Goal: Transaction & Acquisition: Purchase product/service

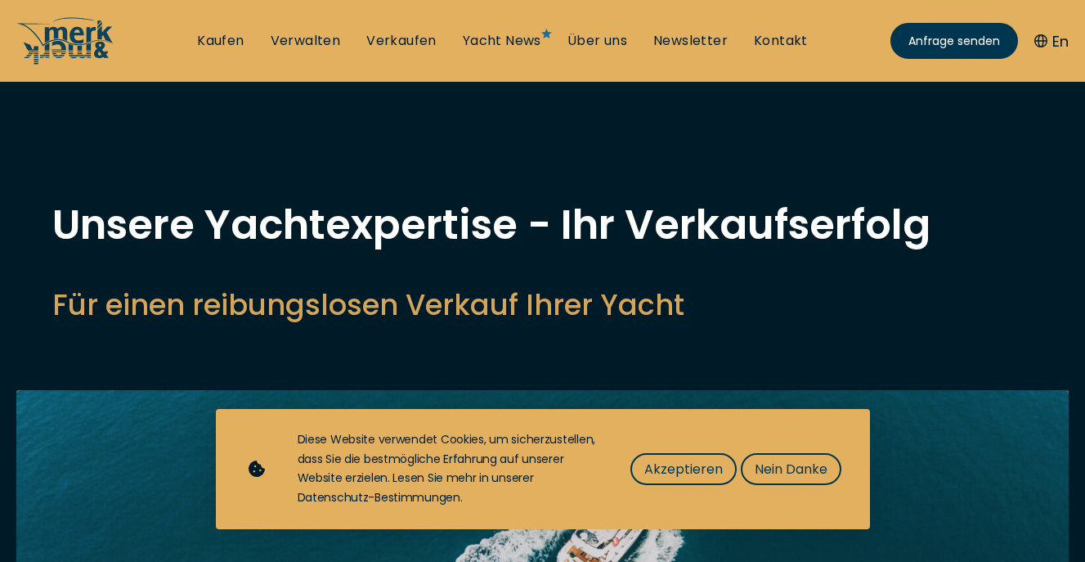
select select "sell"
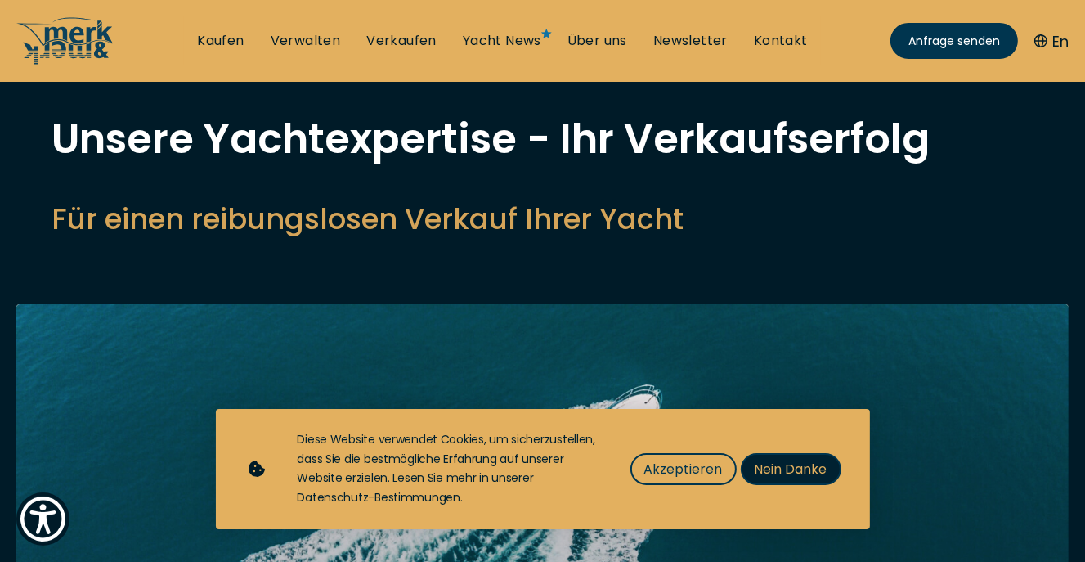
click at [766, 472] on span "Nein Danke" at bounding box center [790, 469] width 73 height 20
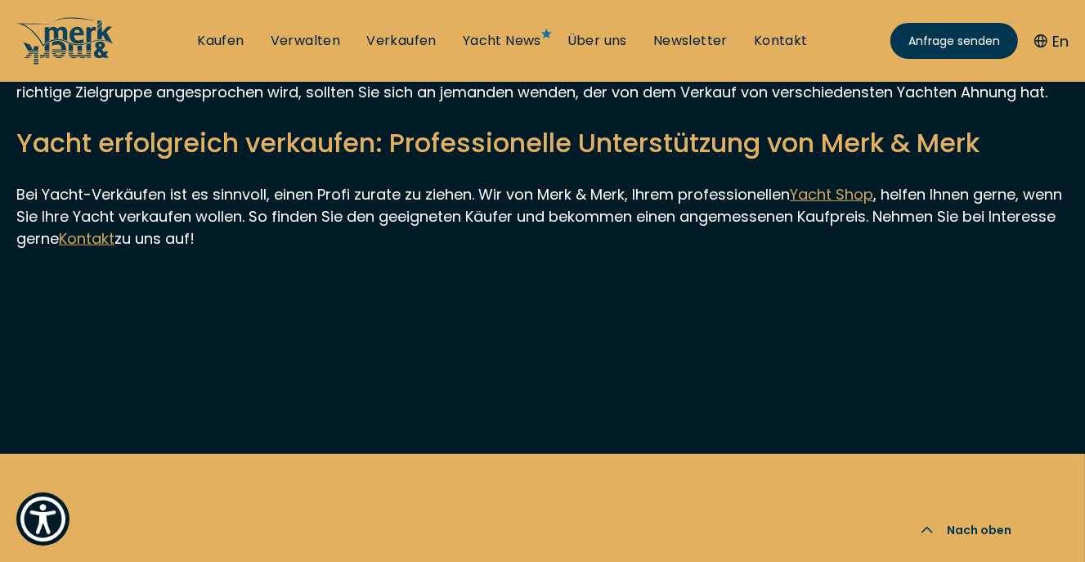
scroll to position [6042, 0]
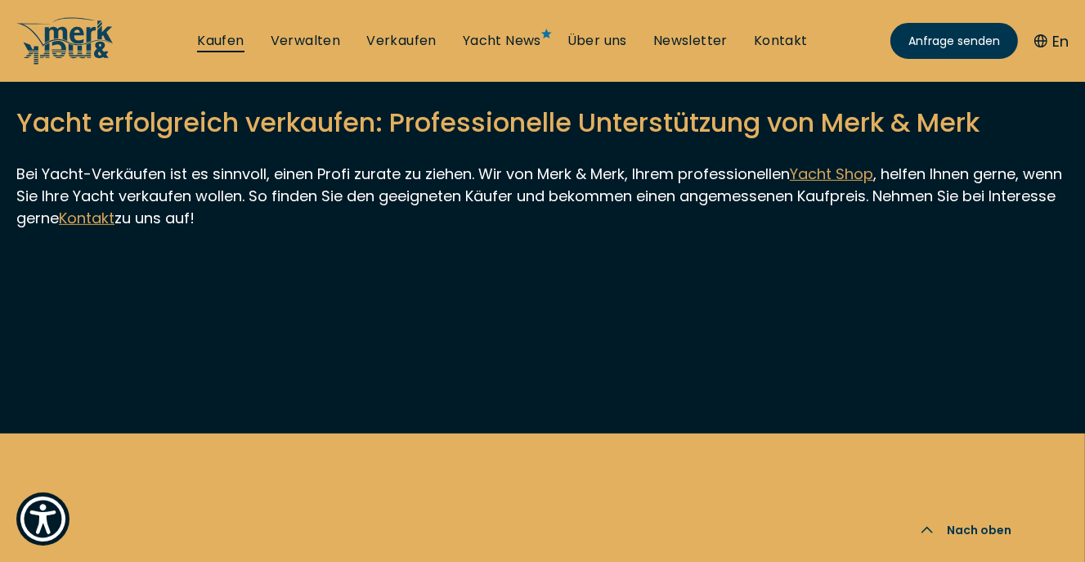
click at [222, 37] on link "Kaufen" at bounding box center [220, 41] width 47 height 18
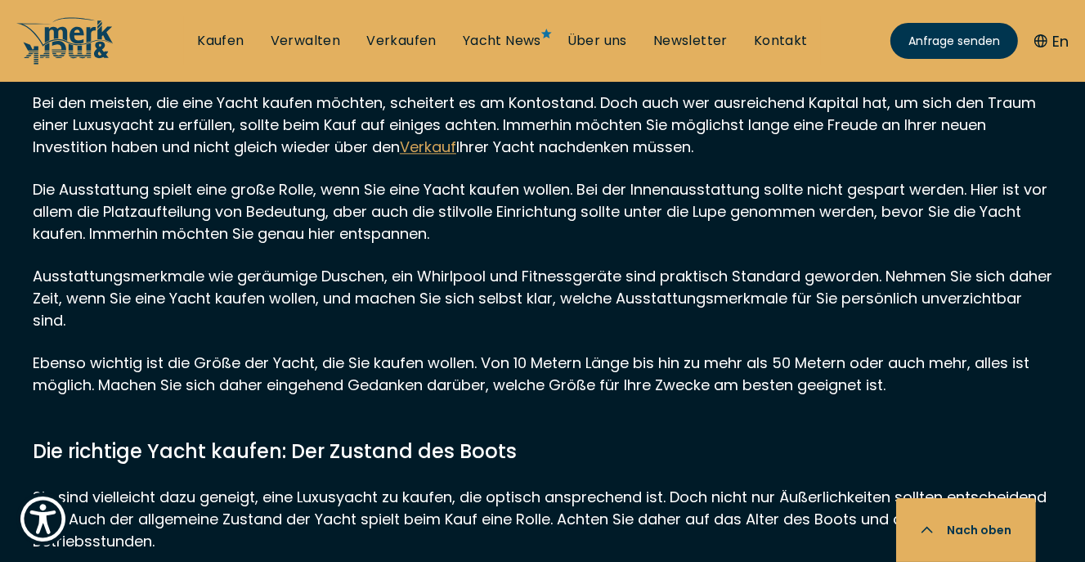
scroll to position [14587, 0]
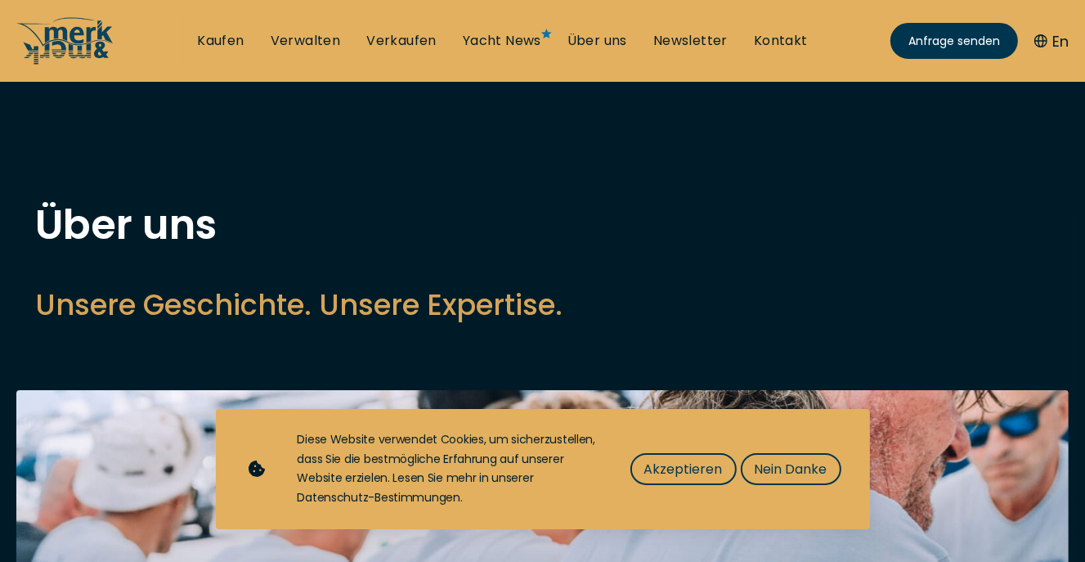
scroll to position [258, 0]
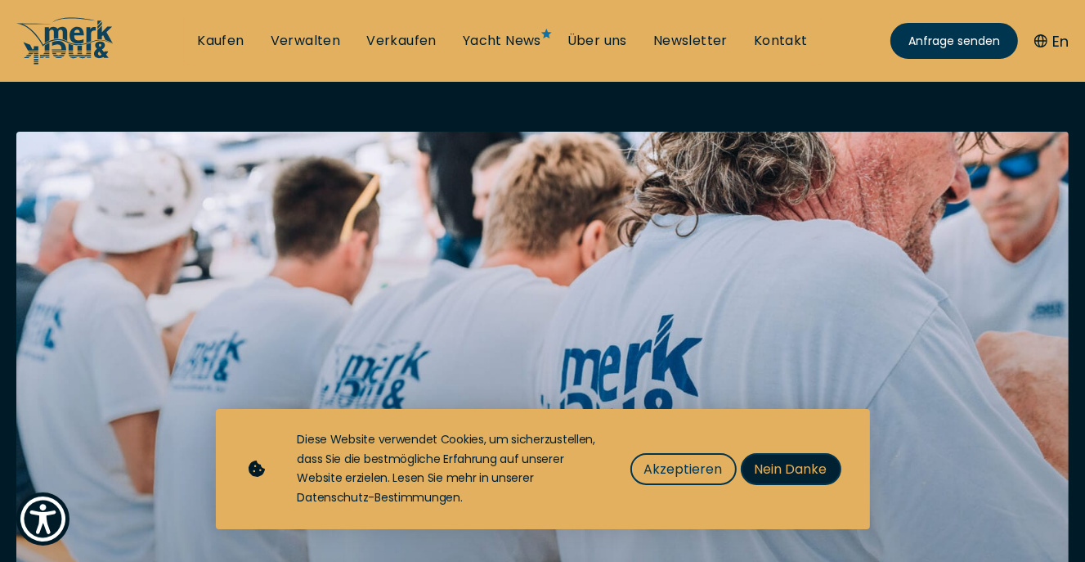
click at [802, 467] on span "Nein Danke" at bounding box center [790, 469] width 73 height 20
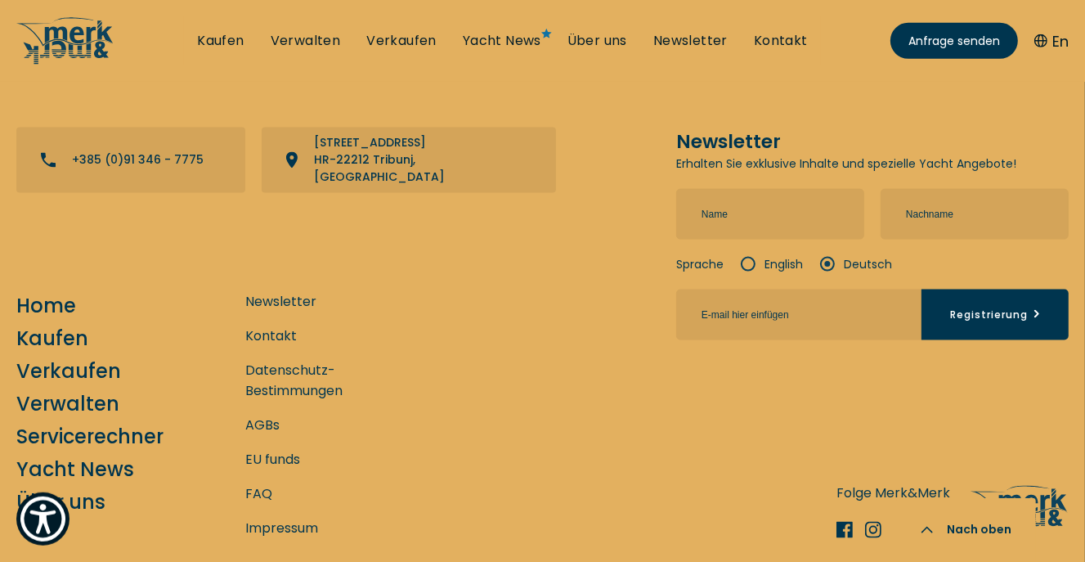
scroll to position [7395, 0]
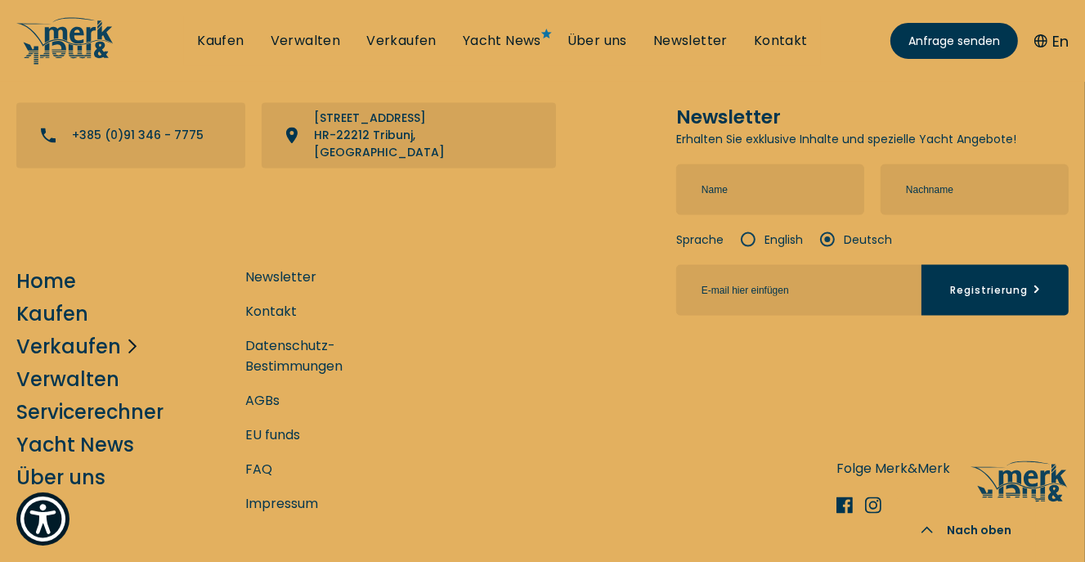
click at [80, 332] on link "Verkaufen" at bounding box center [68, 346] width 105 height 29
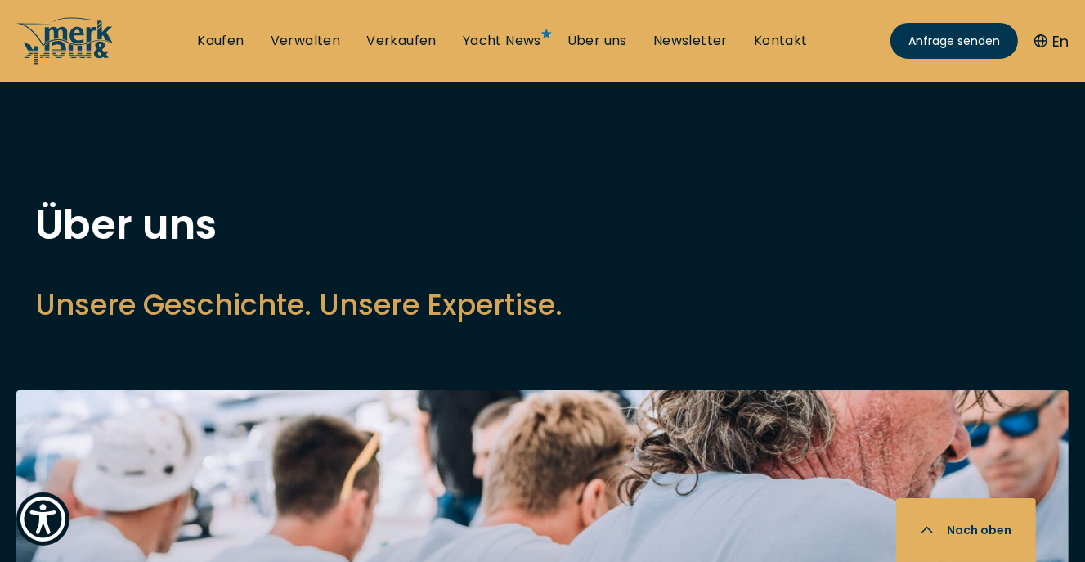
select select "sell"
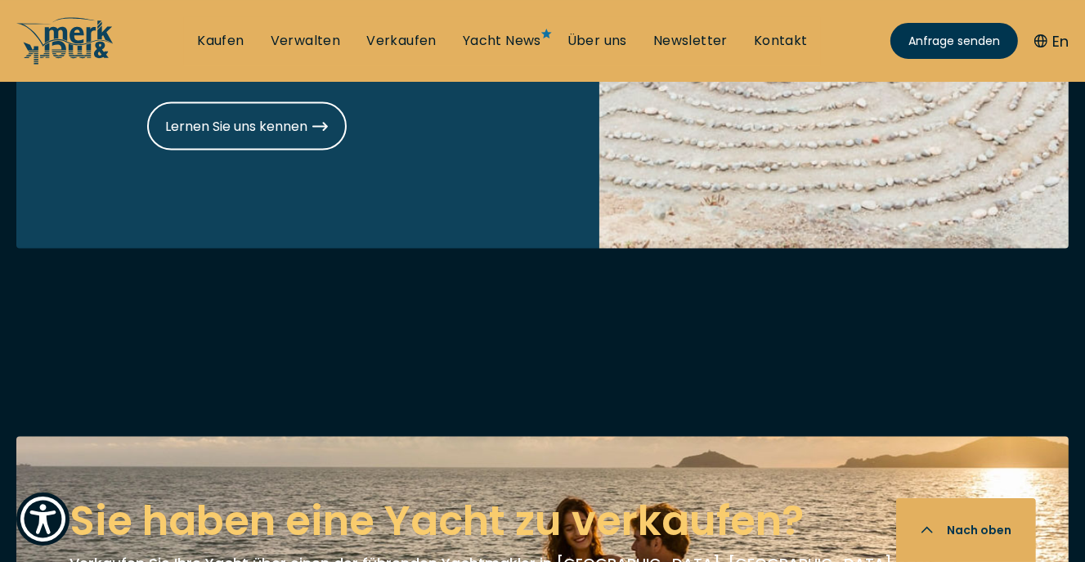
scroll to position [1985, 0]
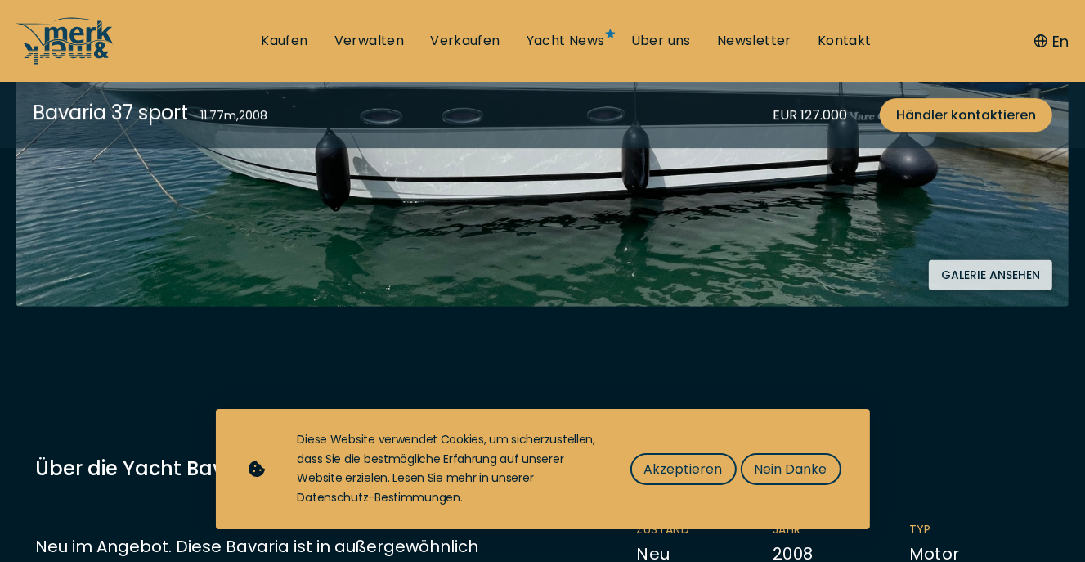
scroll to position [604, 0]
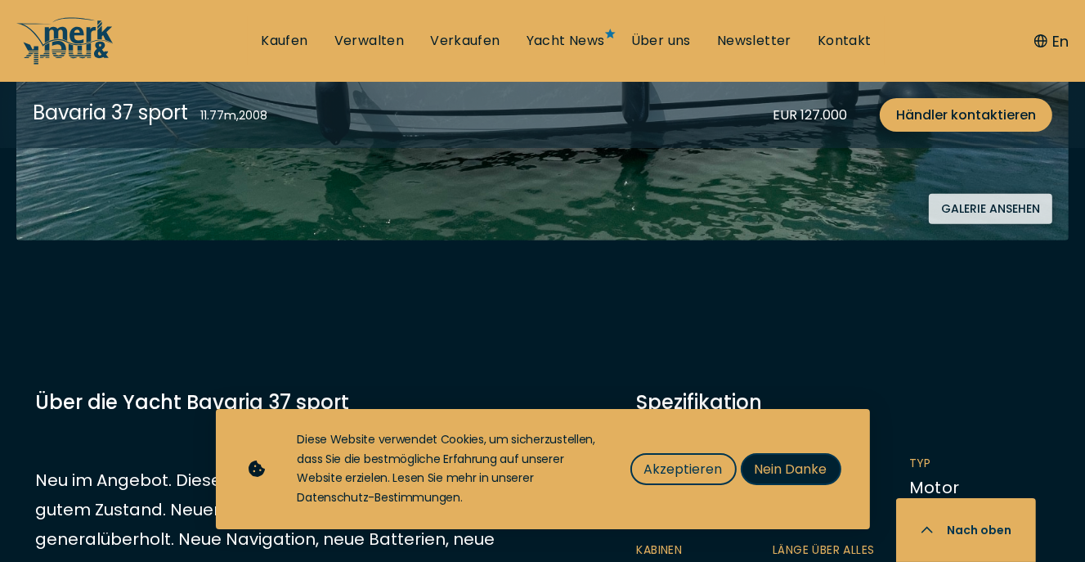
click at [777, 461] on span "Nein Danke" at bounding box center [790, 469] width 73 height 20
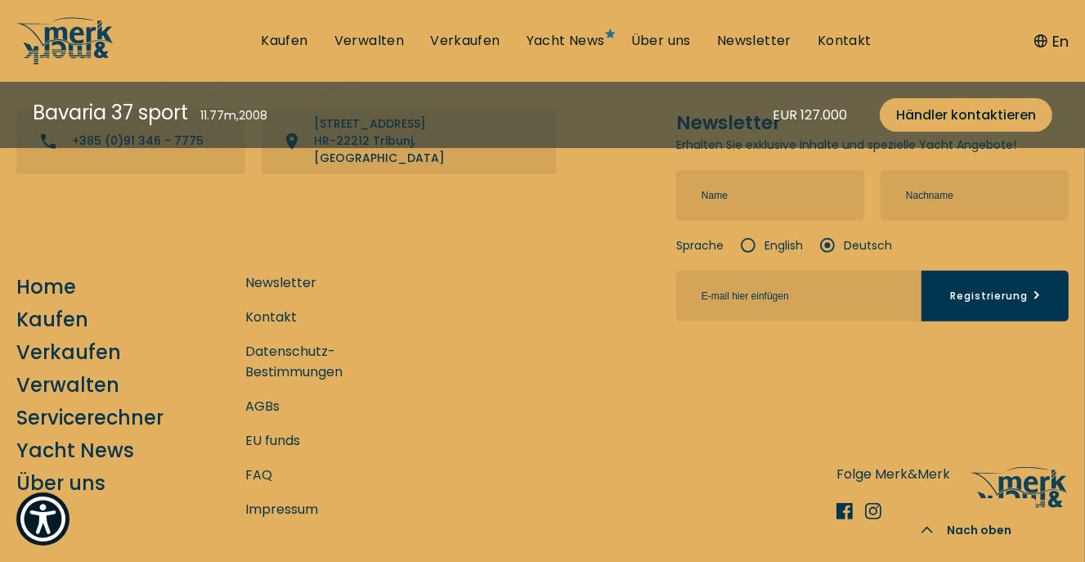
scroll to position [6428, 0]
